Goal: Information Seeking & Learning: Check status

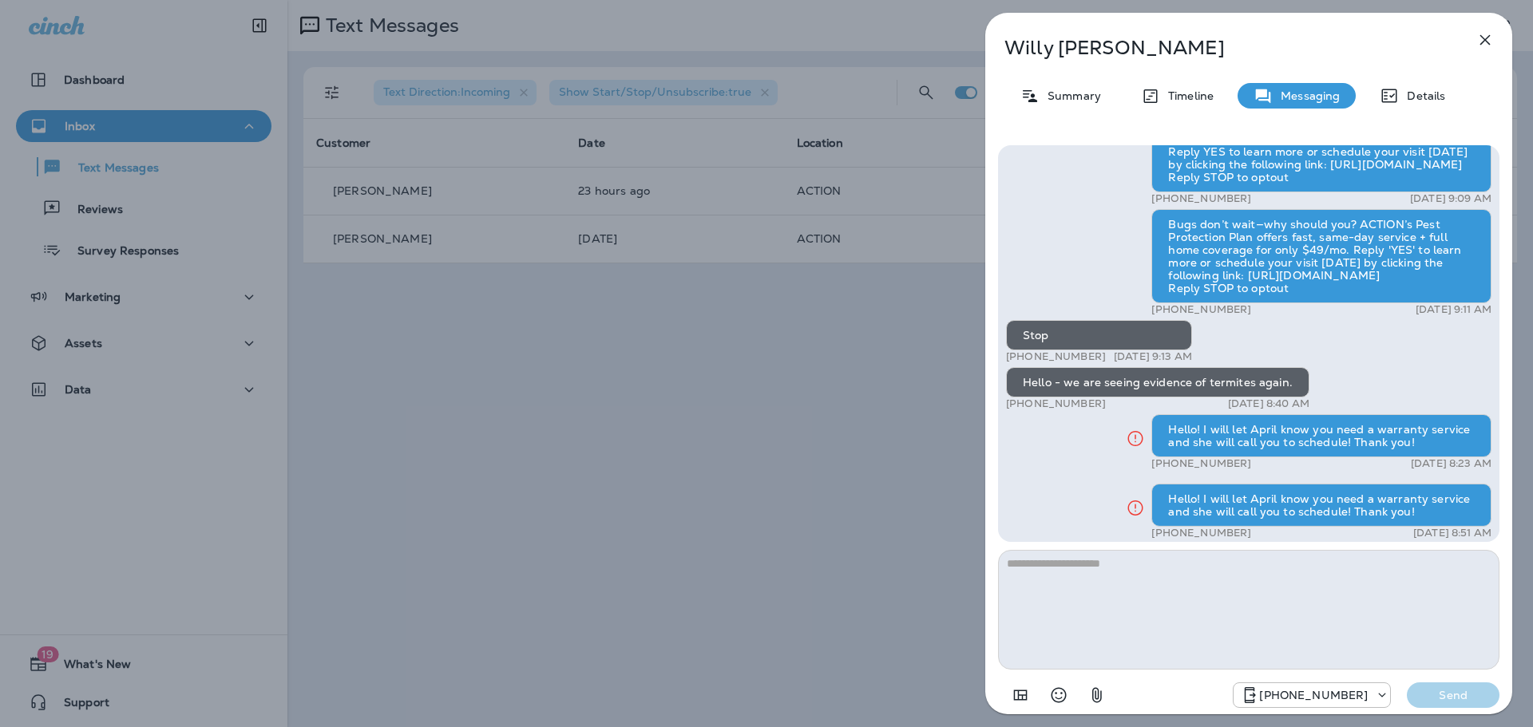
click at [709, 363] on div "Willy Davison Summary Timeline Messaging Details ACTION Termite & Pest Control …" at bounding box center [766, 363] width 1533 height 727
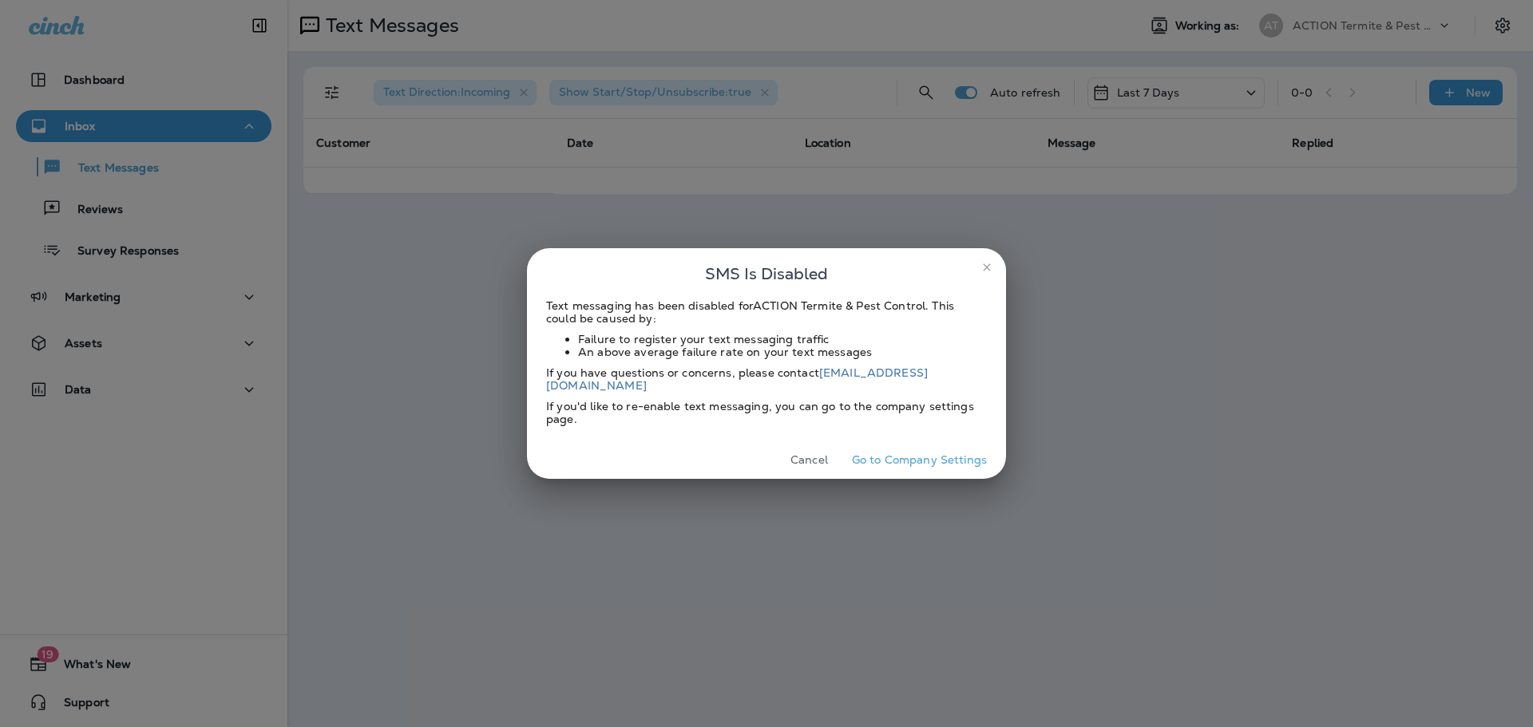
click at [815, 463] on button "Cancel" at bounding box center [809, 460] width 60 height 25
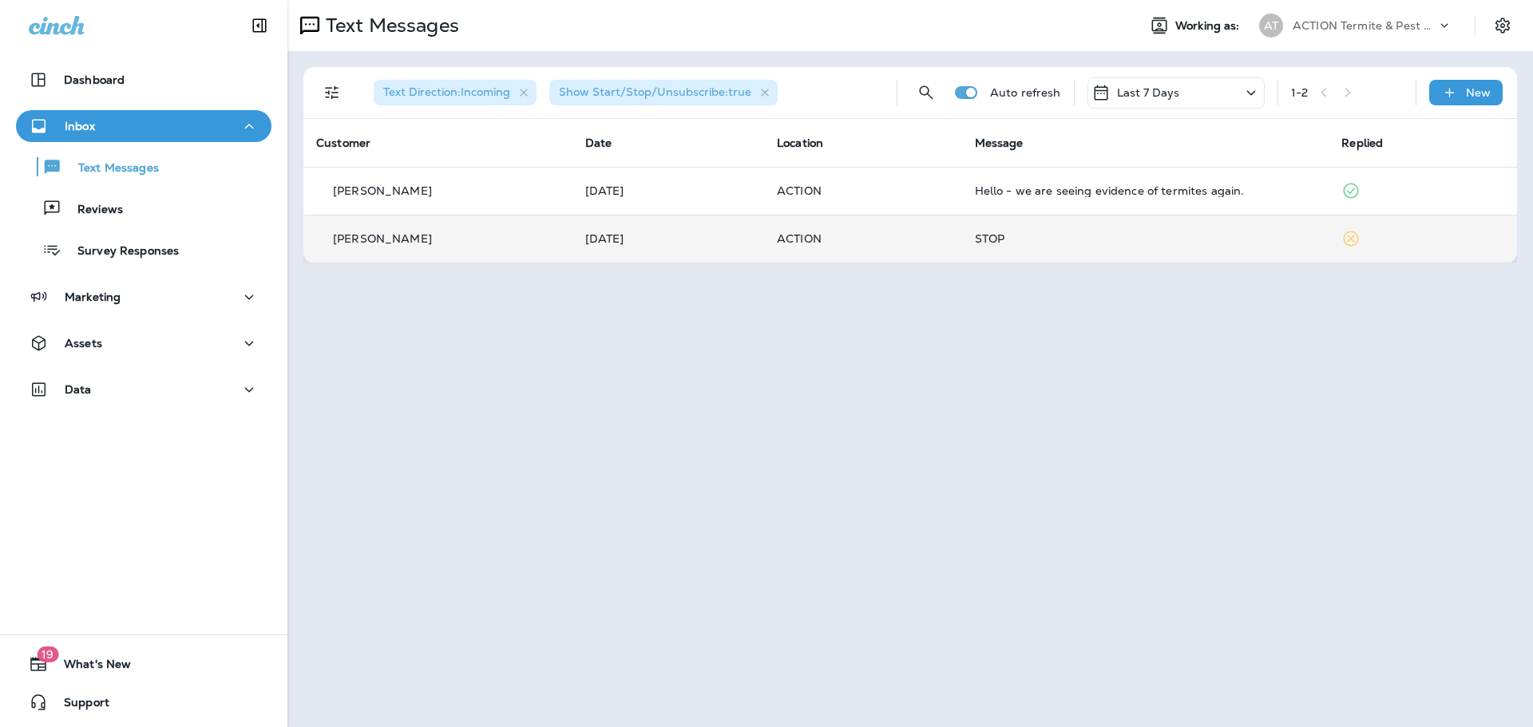
click at [573, 234] on td "[DATE]" at bounding box center [669, 239] width 192 height 48
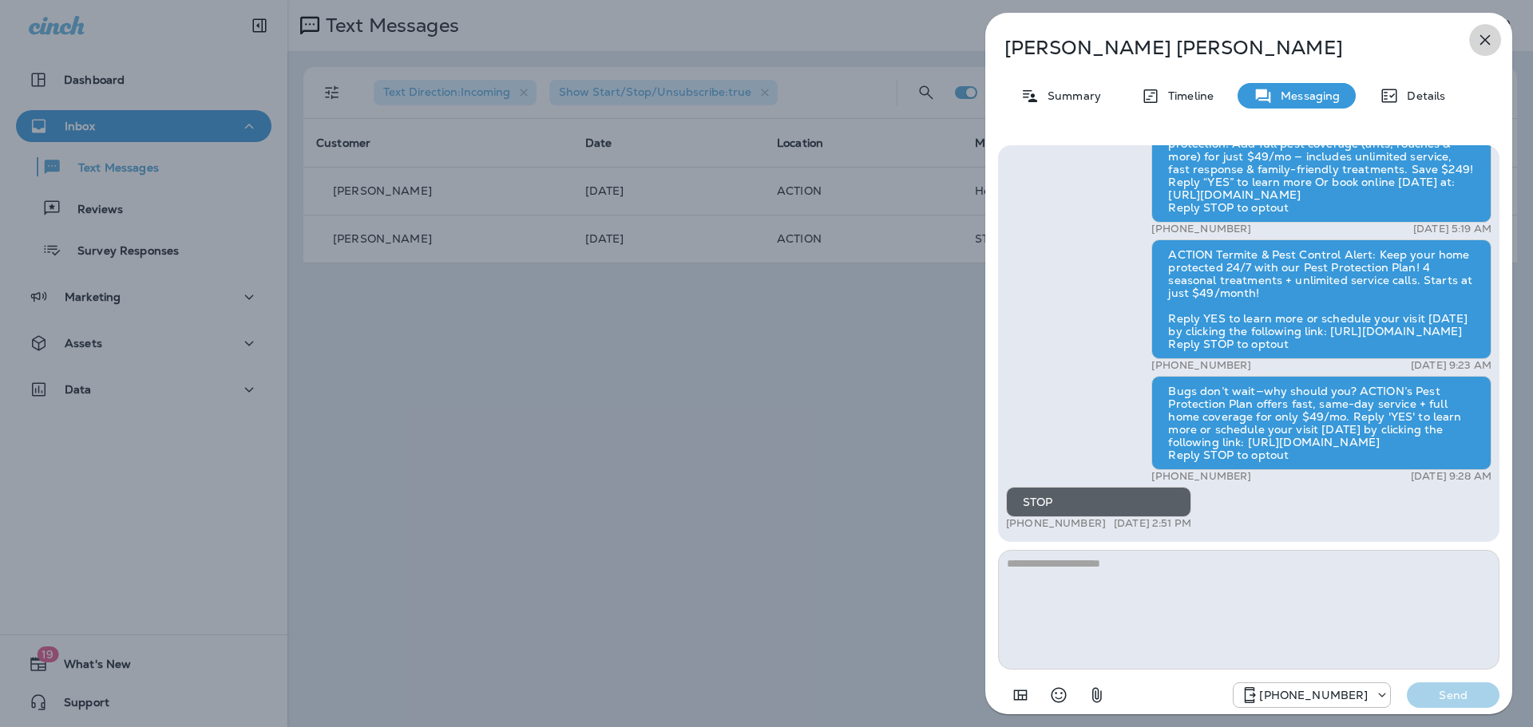
click at [1478, 39] on icon "button" at bounding box center [1485, 39] width 19 height 19
